Goal: Task Accomplishment & Management: Manage account settings

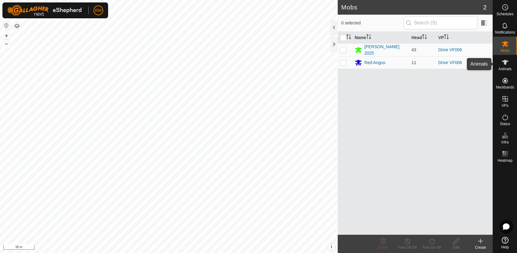
click at [511, 64] on div "Animals" at bounding box center [505, 64] width 24 height 18
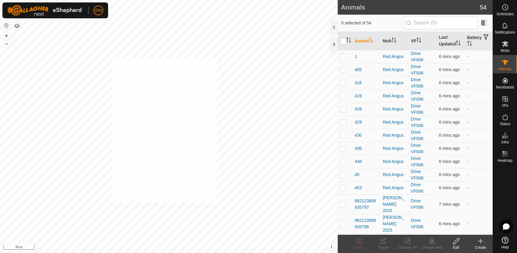
checkbox input "true"
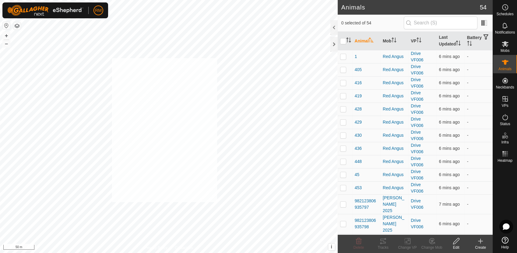
checkbox input "true"
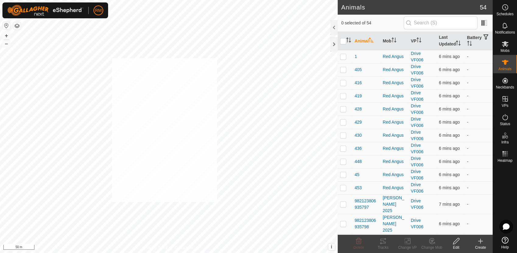
checkbox input "true"
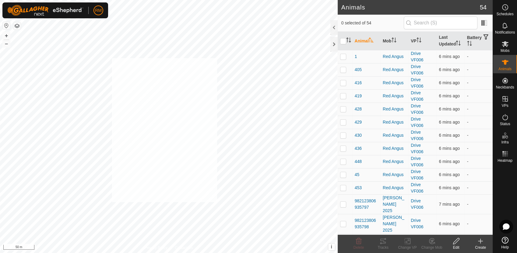
checkbox input "true"
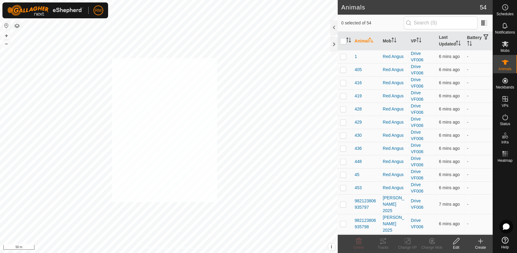
checkbox input "true"
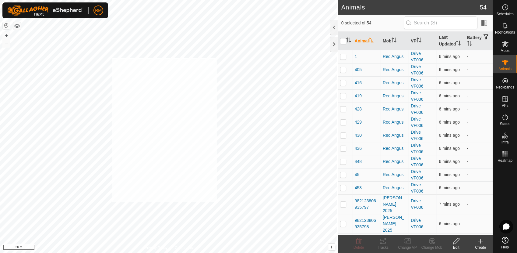
checkbox input "true"
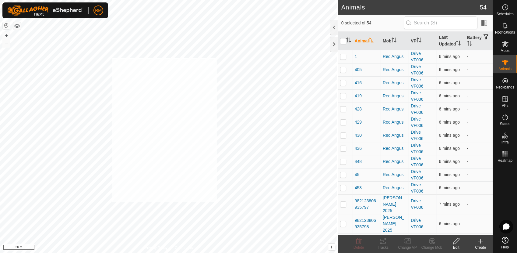
checkbox input "true"
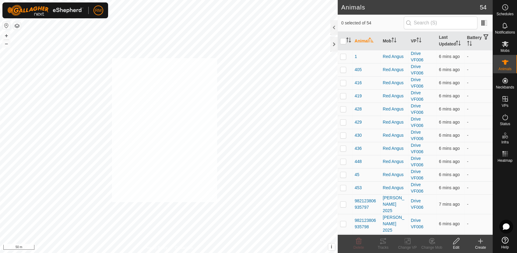
checkbox input "true"
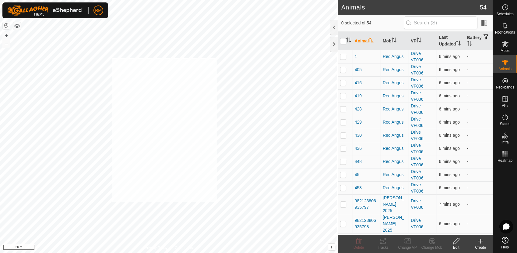
checkbox input "true"
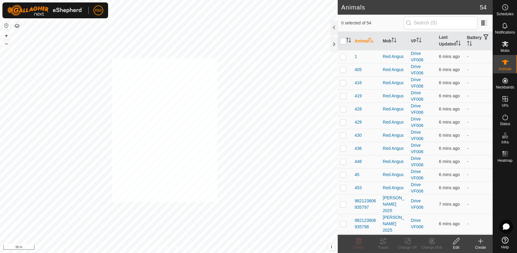
checkbox input "true"
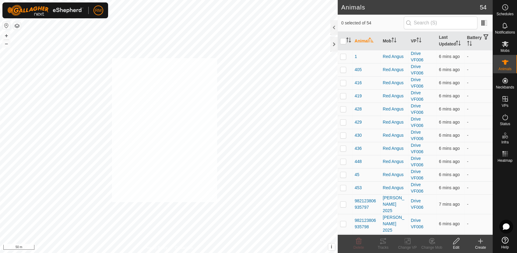
checkbox input "true"
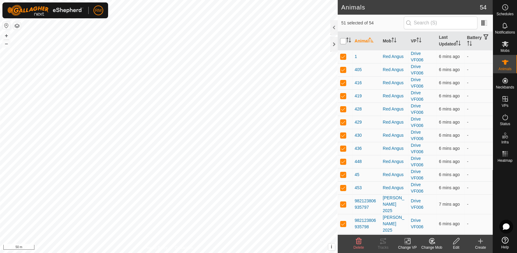
click at [344, 40] on input "checkbox" at bounding box center [343, 41] width 6 height 6
checkbox input "true"
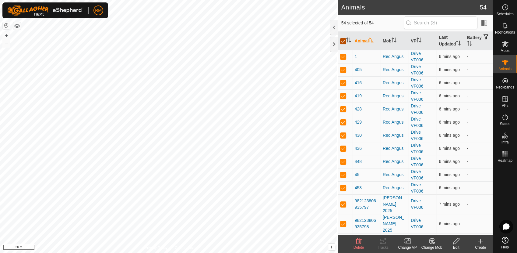
click at [344, 40] on input "checkbox" at bounding box center [343, 41] width 6 height 6
checkbox input "false"
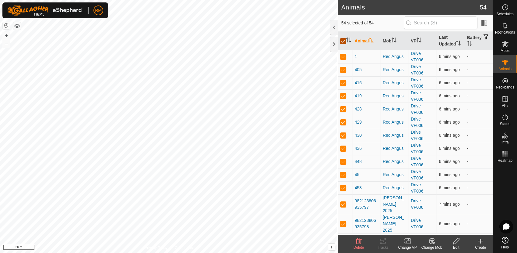
checkbox input "false"
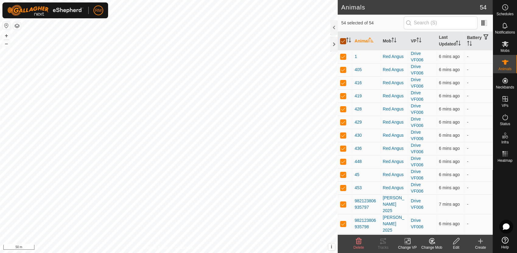
checkbox input "false"
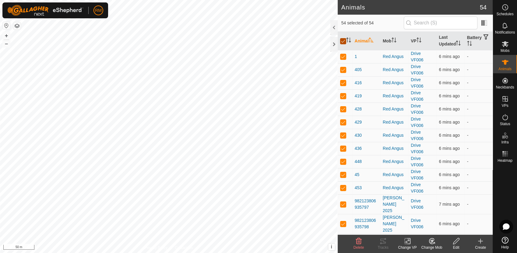
checkbox input "false"
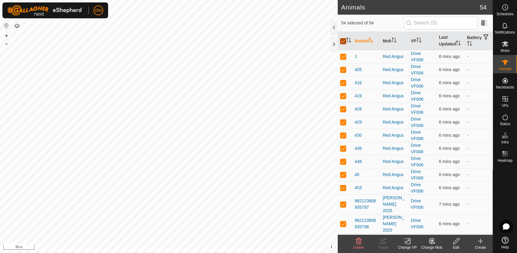
checkbox input "false"
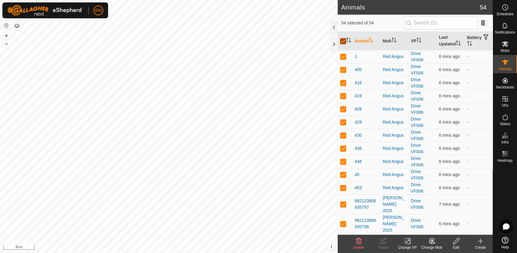
checkbox input "false"
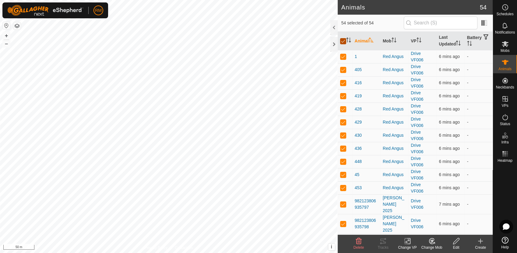
checkbox input "false"
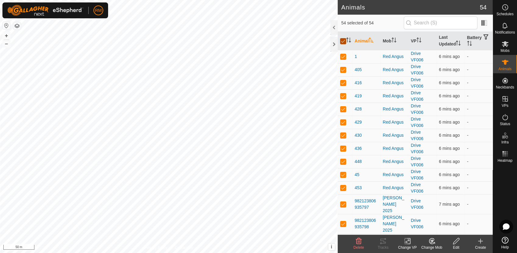
checkbox input "false"
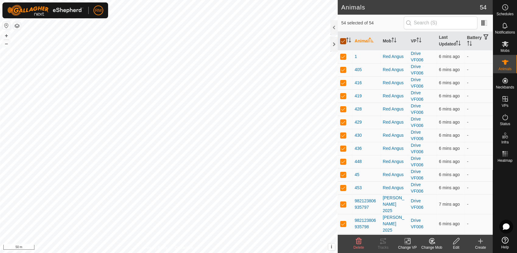
checkbox input "false"
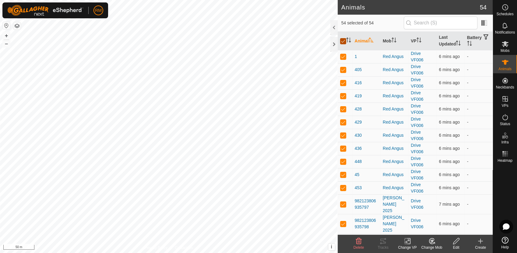
checkbox input "false"
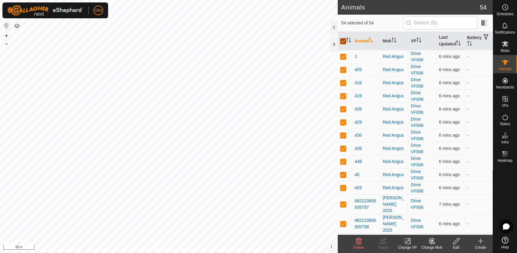
checkbox input "false"
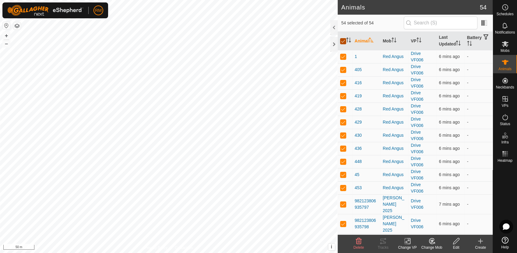
checkbox input "false"
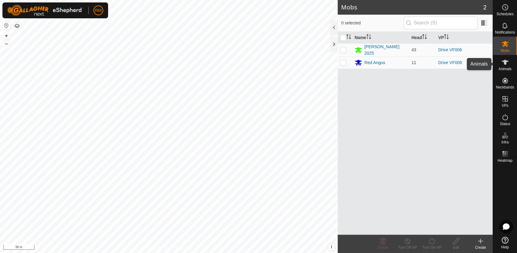
click at [506, 65] on icon at bounding box center [505, 61] width 7 height 7
